Goal: Find specific page/section: Find specific page/section

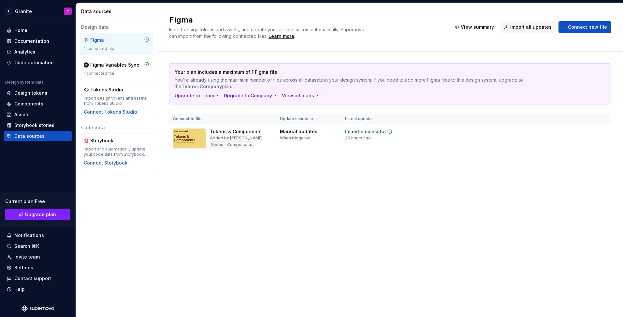
click at [246, 197] on div "Figma Import design tokens and assets, and update your design system automatica…" at bounding box center [390, 160] width 466 height 314
click at [47, 95] on div "Design tokens" at bounding box center [38, 93] width 63 height 7
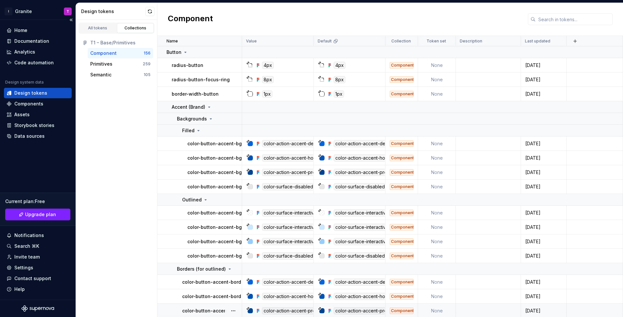
click at [36, 89] on div "Design tokens" at bounding box center [38, 93] width 68 height 10
click at [30, 8] on html "I Granite T Home Documentation Analytics Code automation Design system data Des…" at bounding box center [311, 158] width 623 height 317
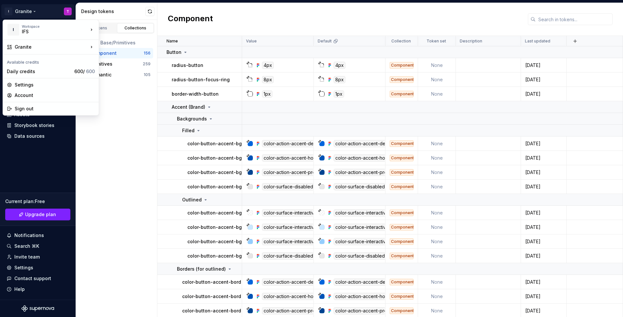
click at [70, 11] on html "I Granite T Home Documentation Analytics Code automation Design system data Des…" at bounding box center [311, 158] width 623 height 317
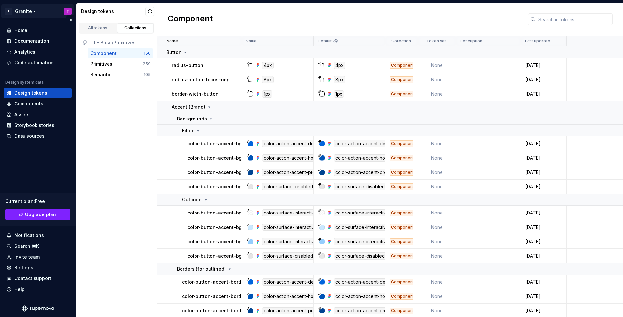
click at [69, 11] on html "I Granite T Home Documentation Analytics Code automation Design system data Des…" at bounding box center [311, 158] width 623 height 317
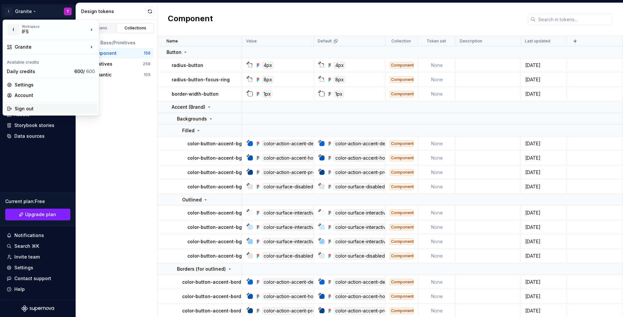
click at [37, 107] on div "Sign out" at bounding box center [55, 108] width 80 height 7
